Goal: Complete application form

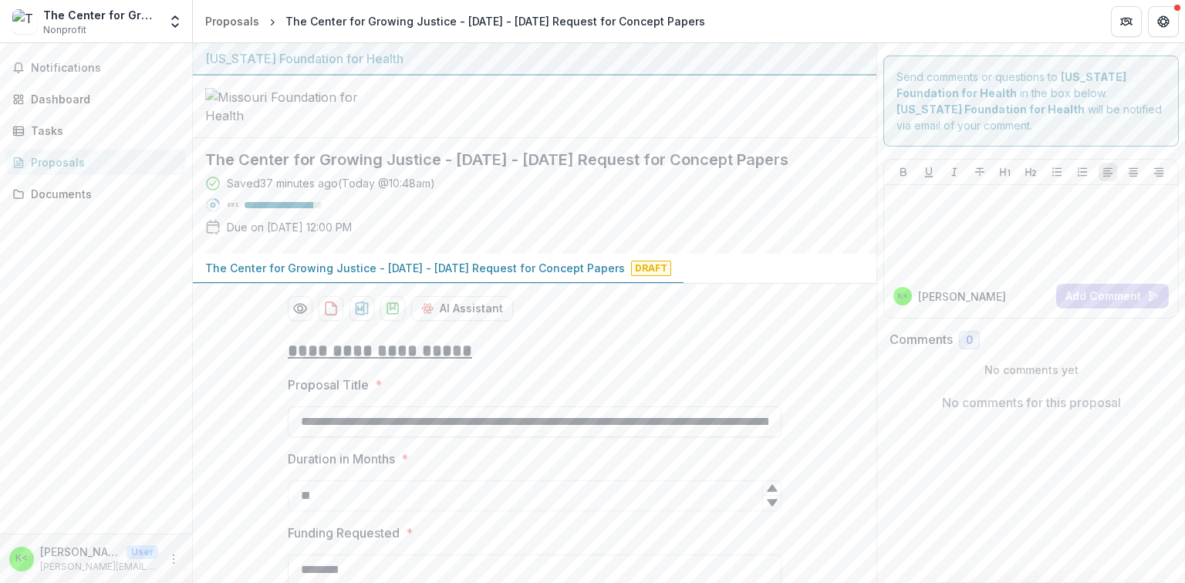
scroll to position [1326, 0]
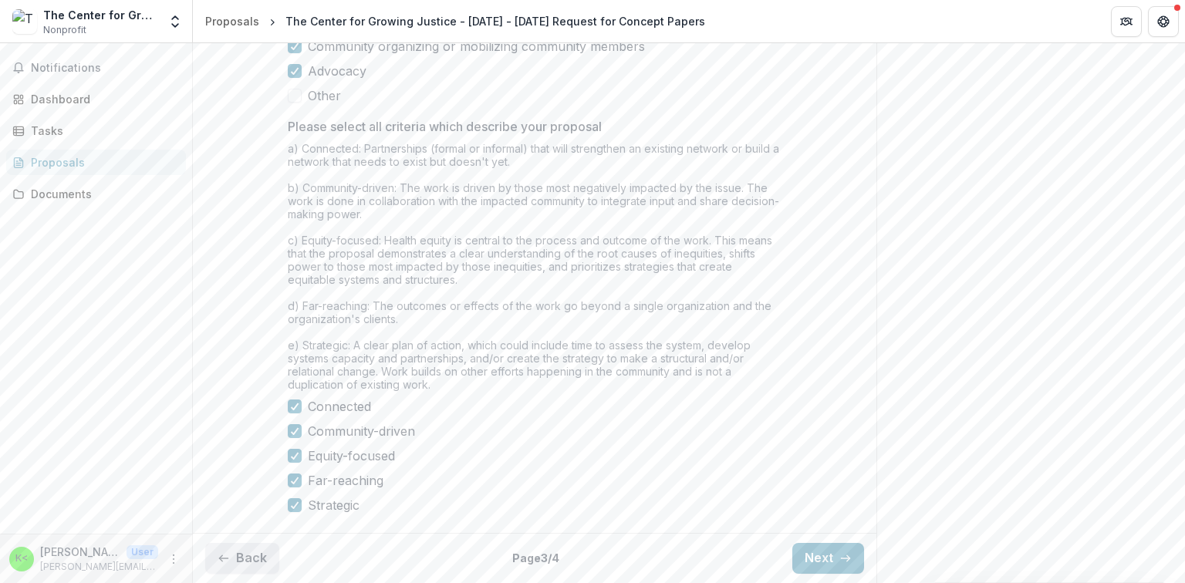
click at [218, 565] on button "Back" at bounding box center [242, 558] width 74 height 31
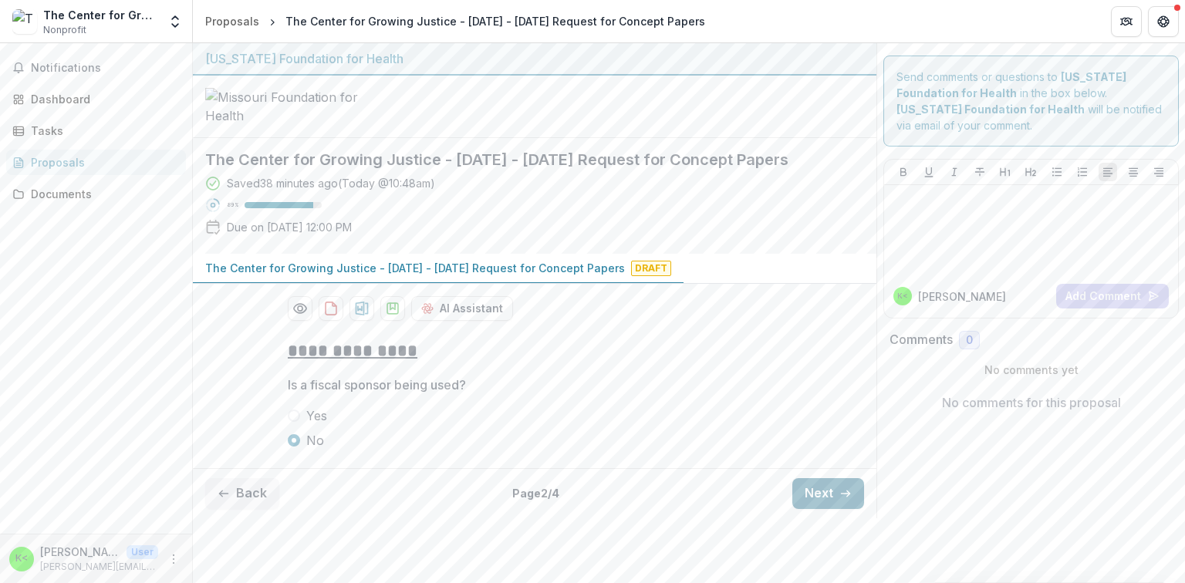
click at [823, 509] on button "Next" at bounding box center [828, 493] width 72 height 31
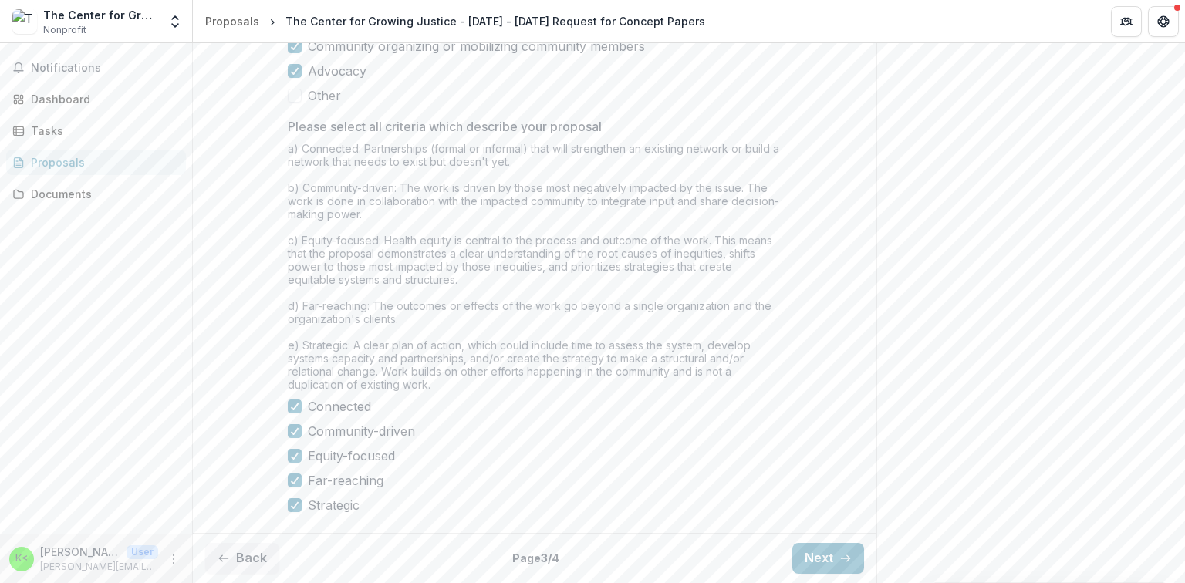
scroll to position [1326, 0]
click at [820, 552] on button "Next" at bounding box center [828, 558] width 72 height 31
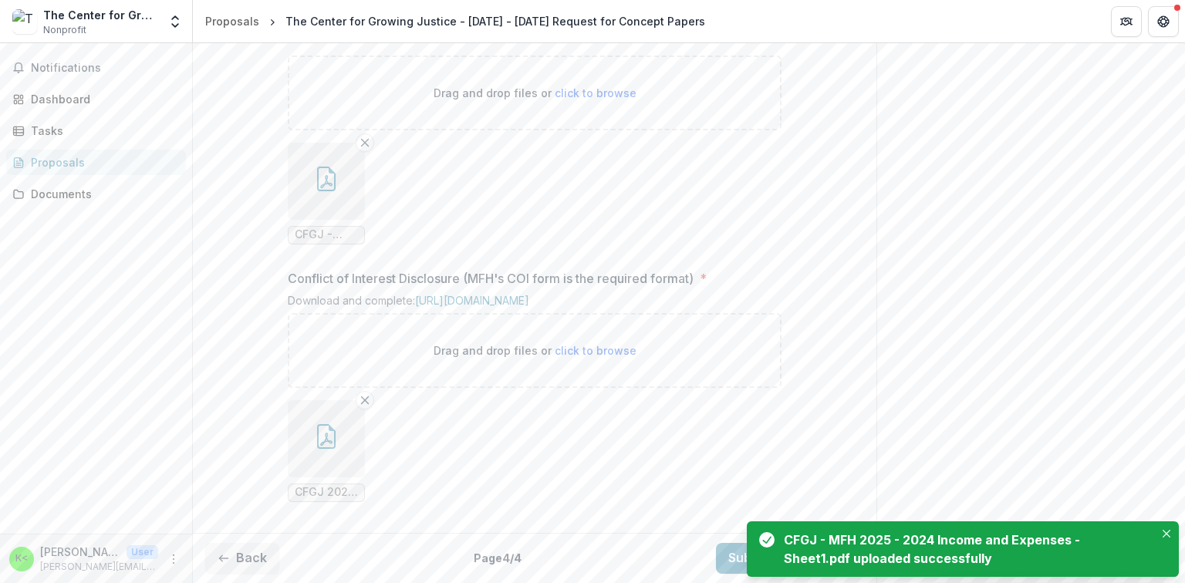
scroll to position [1629, 0]
click at [241, 569] on button "Back" at bounding box center [242, 558] width 74 height 31
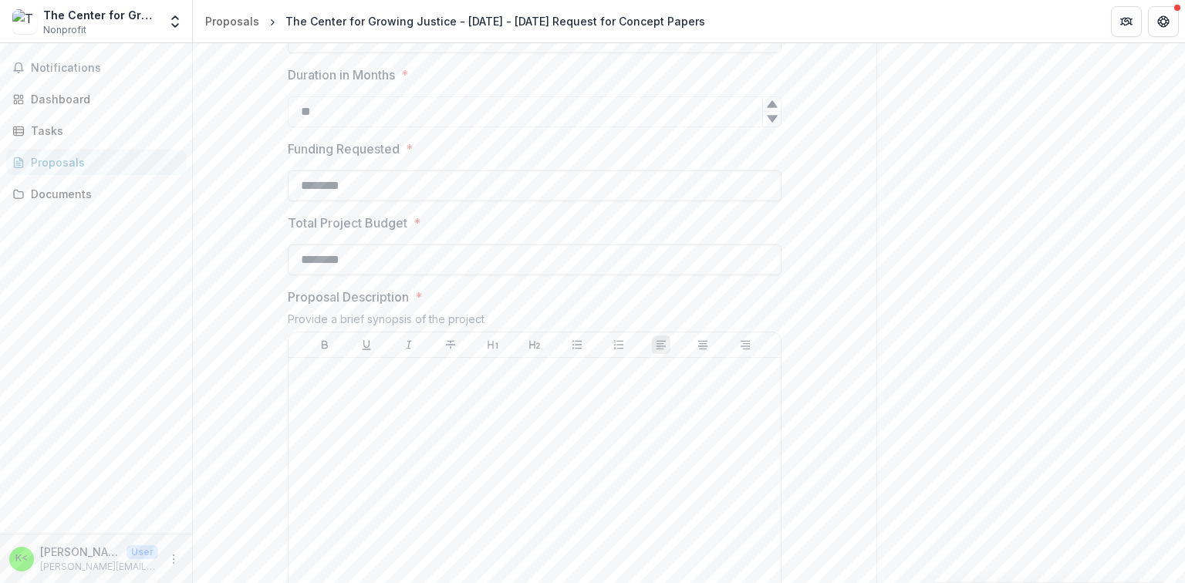
scroll to position [339, 0]
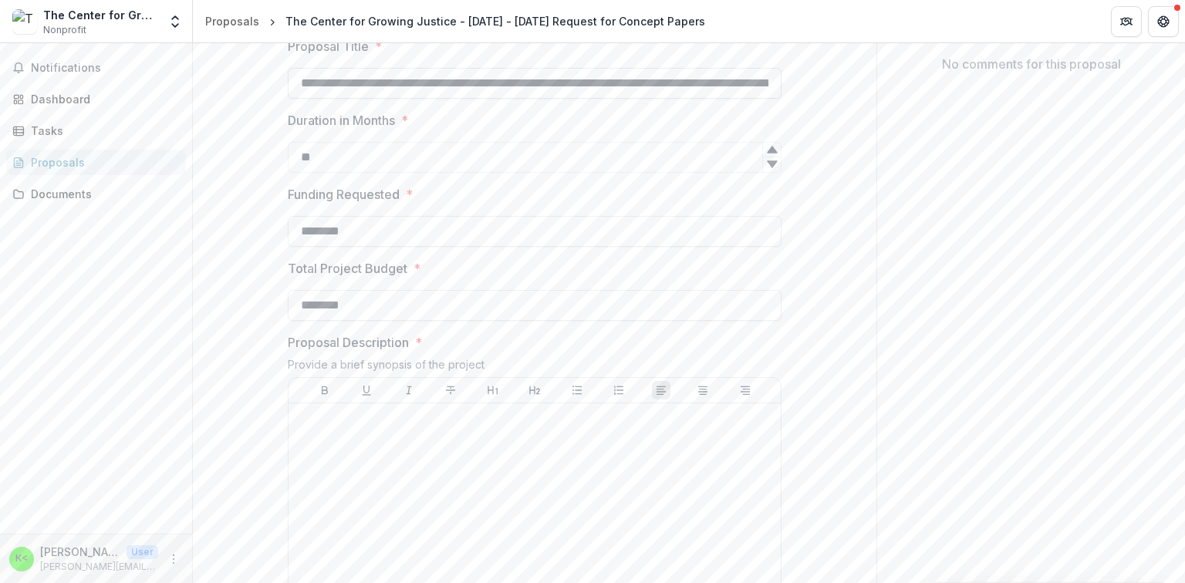
click at [704, 99] on input "**********" at bounding box center [535, 83] width 494 height 31
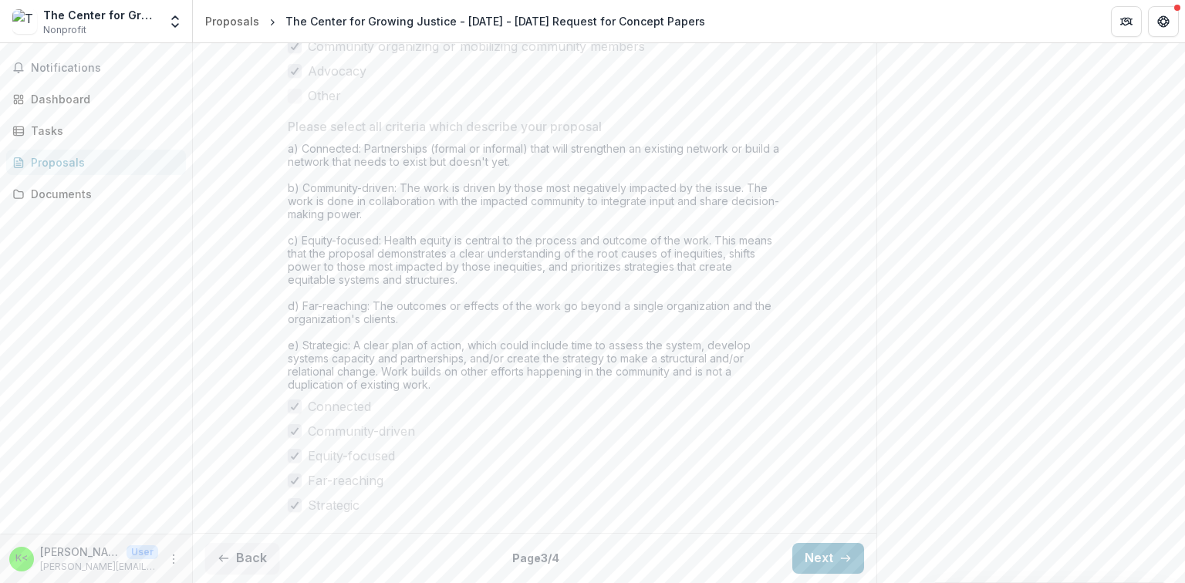
scroll to position [1375, 0]
click at [831, 551] on button "Next" at bounding box center [828, 558] width 72 height 31
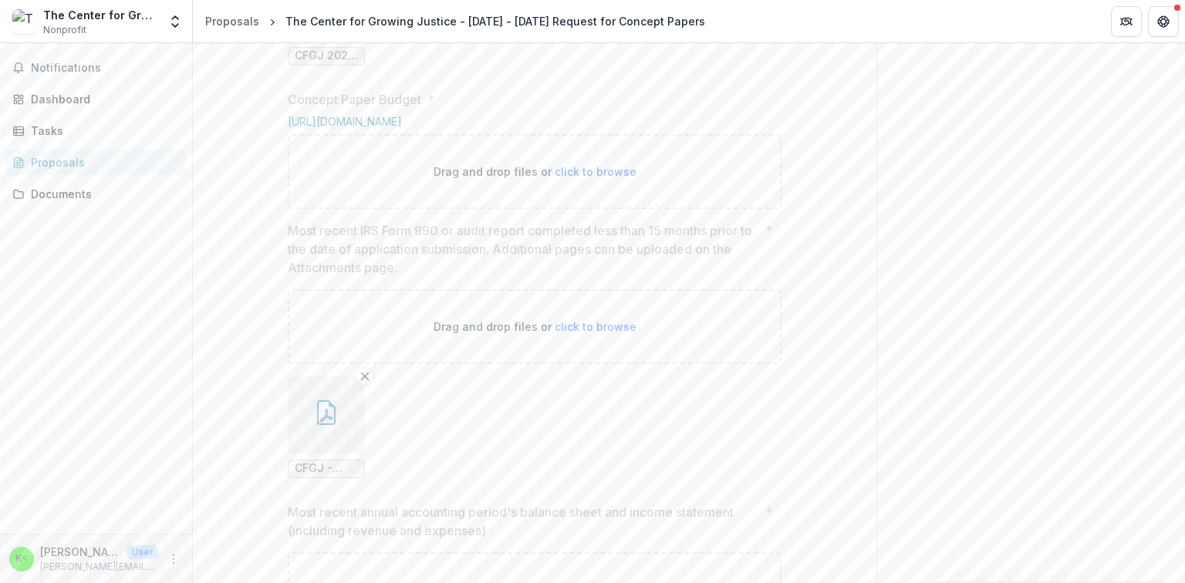
scroll to position [882, 0]
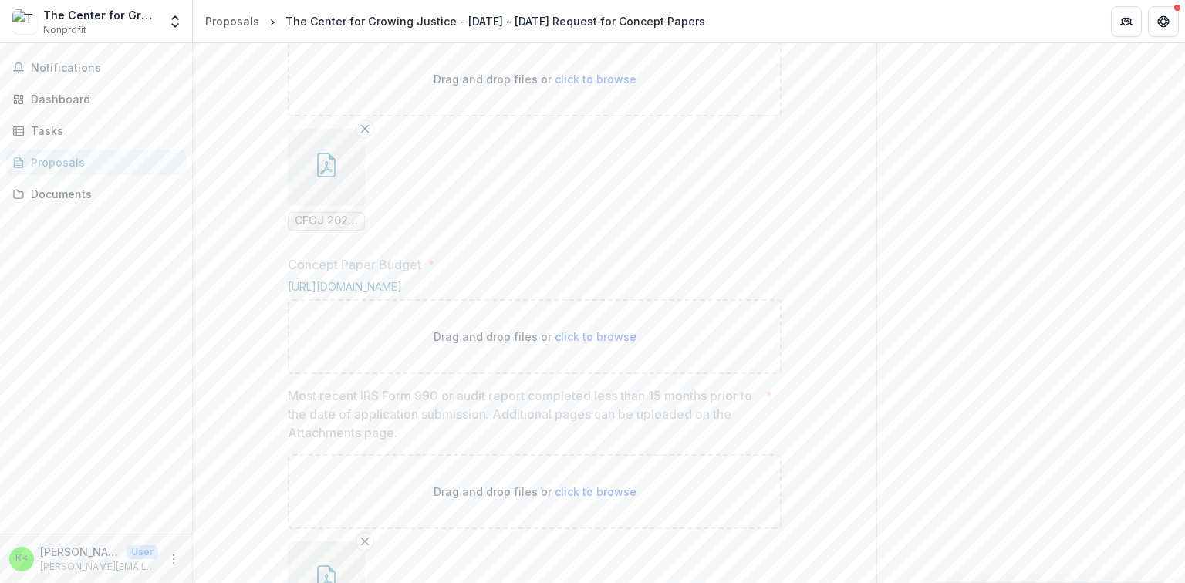
click at [591, 343] on span "click to browse" at bounding box center [596, 336] width 82 height 13
click at [615, 231] on ul "CFGJ 2025 - MFH Narrative.pdf" at bounding box center [535, 180] width 494 height 102
click at [581, 343] on span "click to browse" at bounding box center [596, 336] width 82 height 13
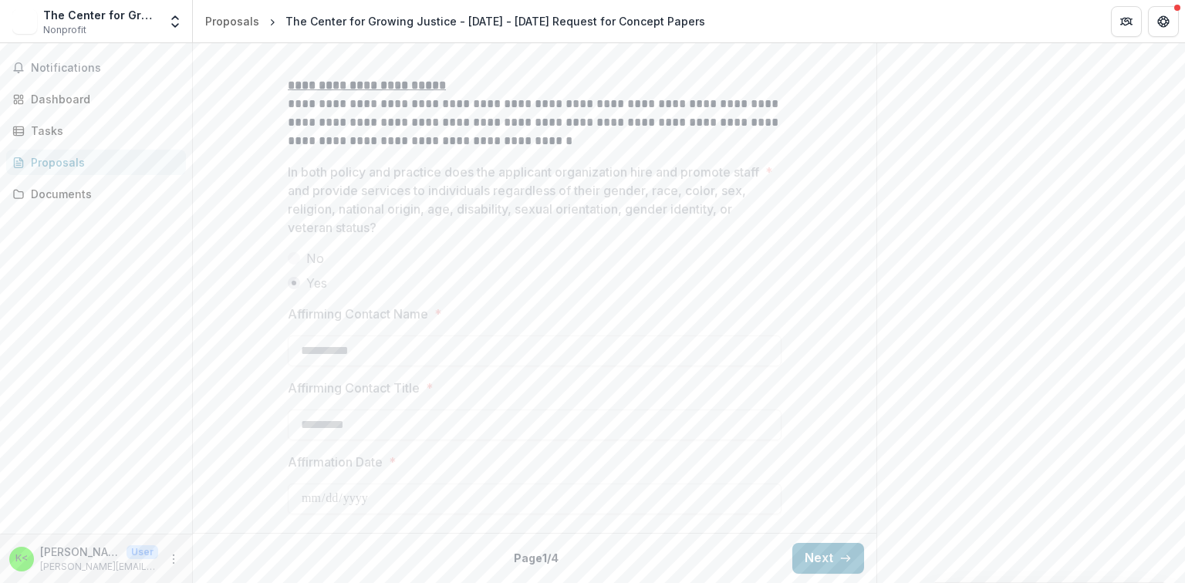
scroll to position [2178, 0]
click at [825, 565] on button "Next" at bounding box center [828, 558] width 72 height 31
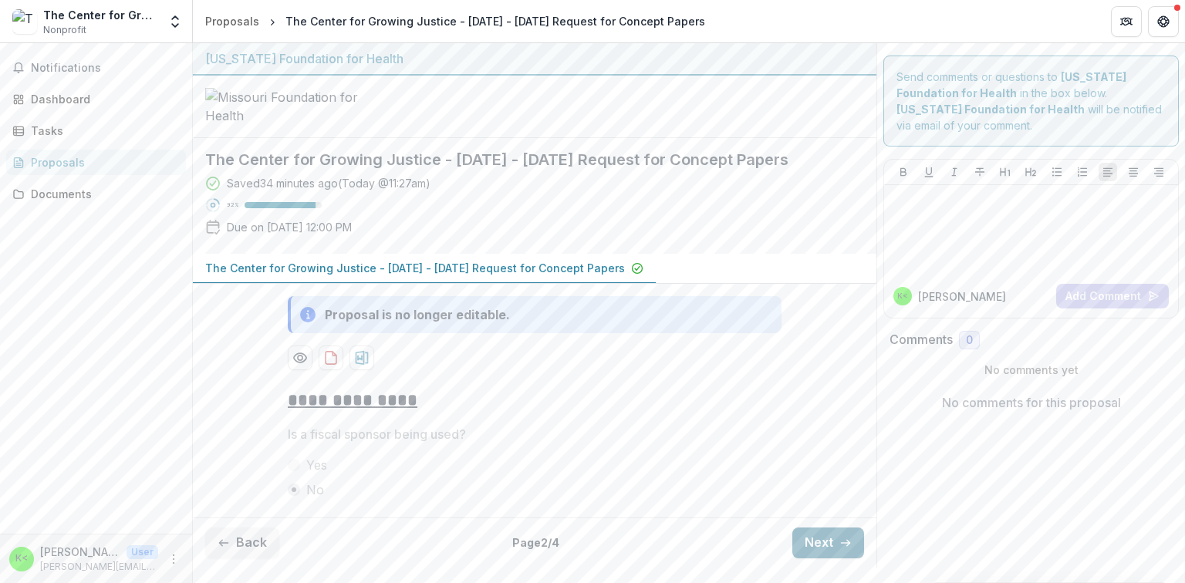
scroll to position [100, 0]
click at [814, 547] on button "Next" at bounding box center [828, 543] width 72 height 31
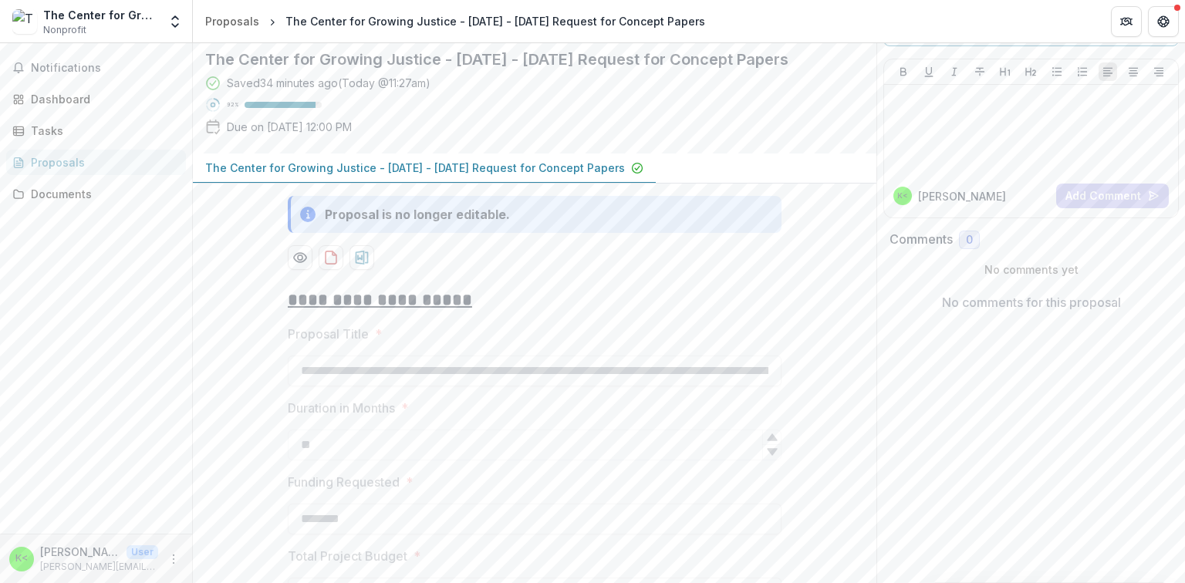
scroll to position [1375, 0]
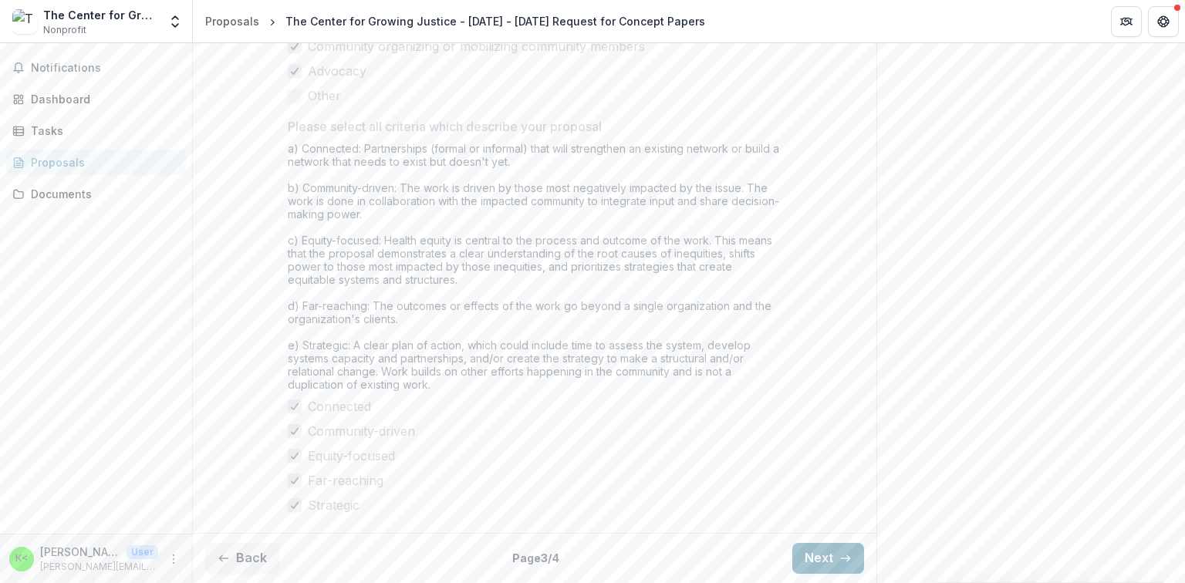
click at [812, 555] on button "Next" at bounding box center [828, 558] width 72 height 31
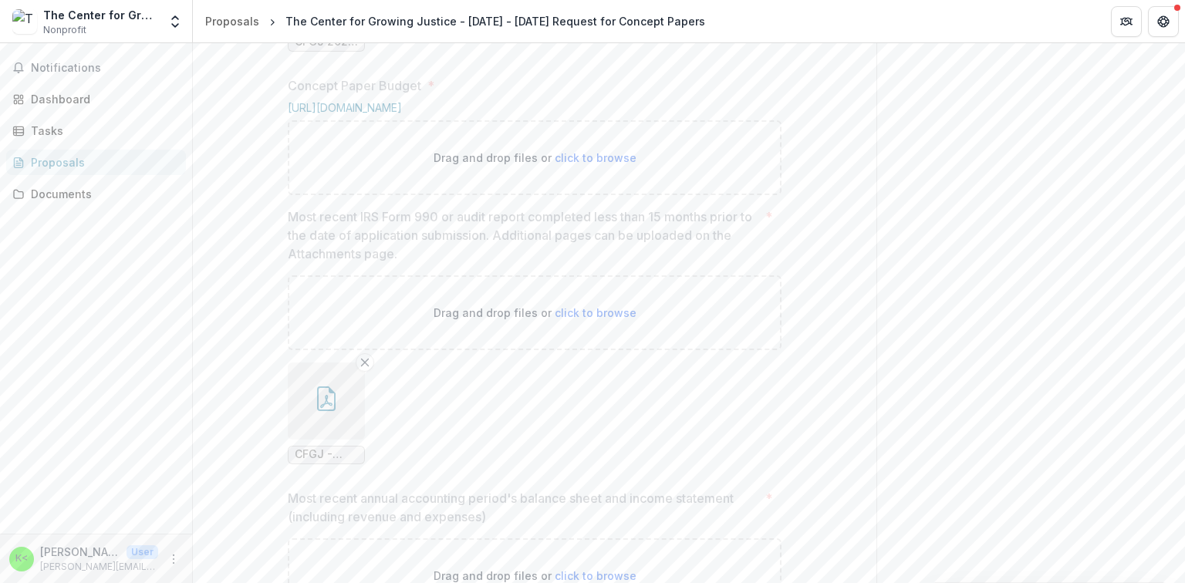
scroll to position [1061, 0]
click at [580, 164] on span "click to browse" at bounding box center [596, 156] width 82 height 13
click at [228, 25] on div "Proposals" at bounding box center [232, 21] width 54 height 16
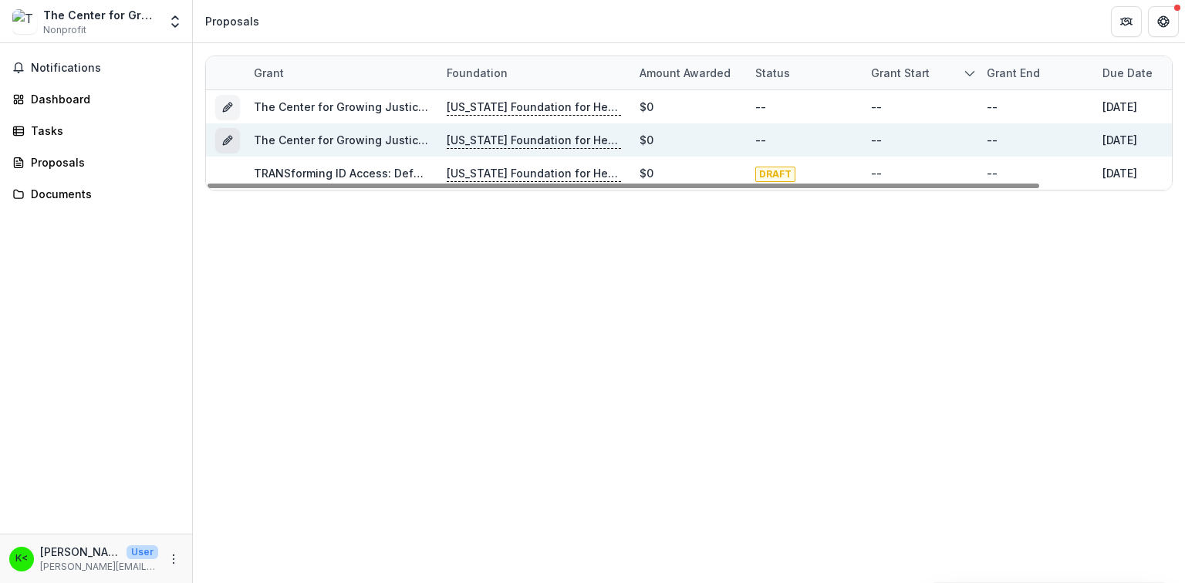
click at [226, 145] on icon "Grant 9abf61b2-96aa-428b-a3da-43f8c4e1fd19" at bounding box center [227, 140] width 12 height 12
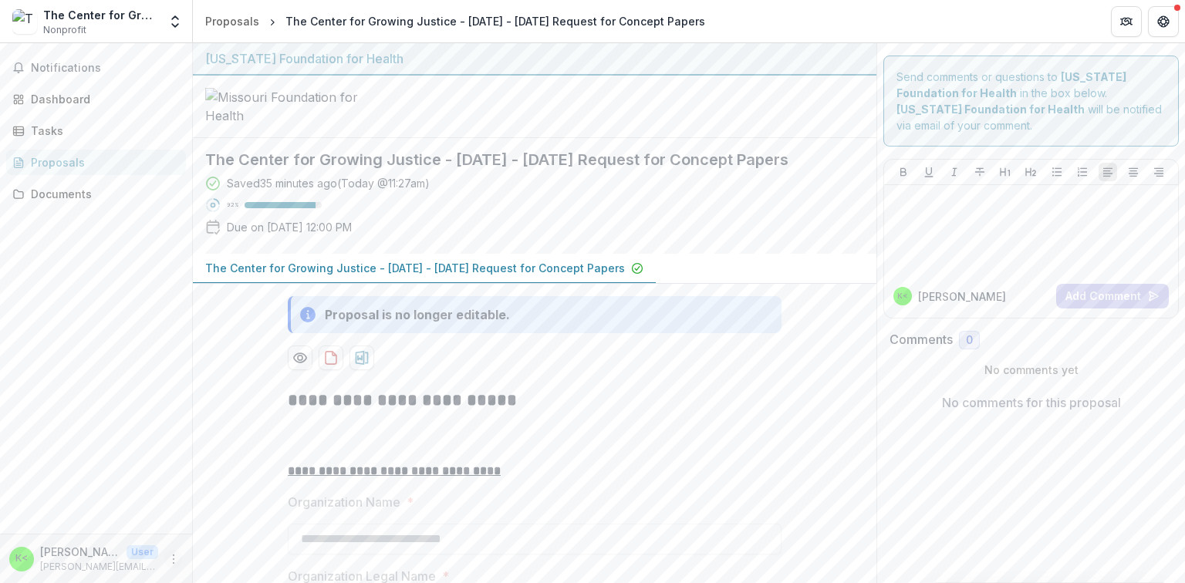
click at [174, 558] on icon "More" at bounding box center [173, 559] width 12 height 12
click at [227, 555] on button "Logout" at bounding box center [275, 551] width 165 height 25
